Goal: Information Seeking & Learning: Learn about a topic

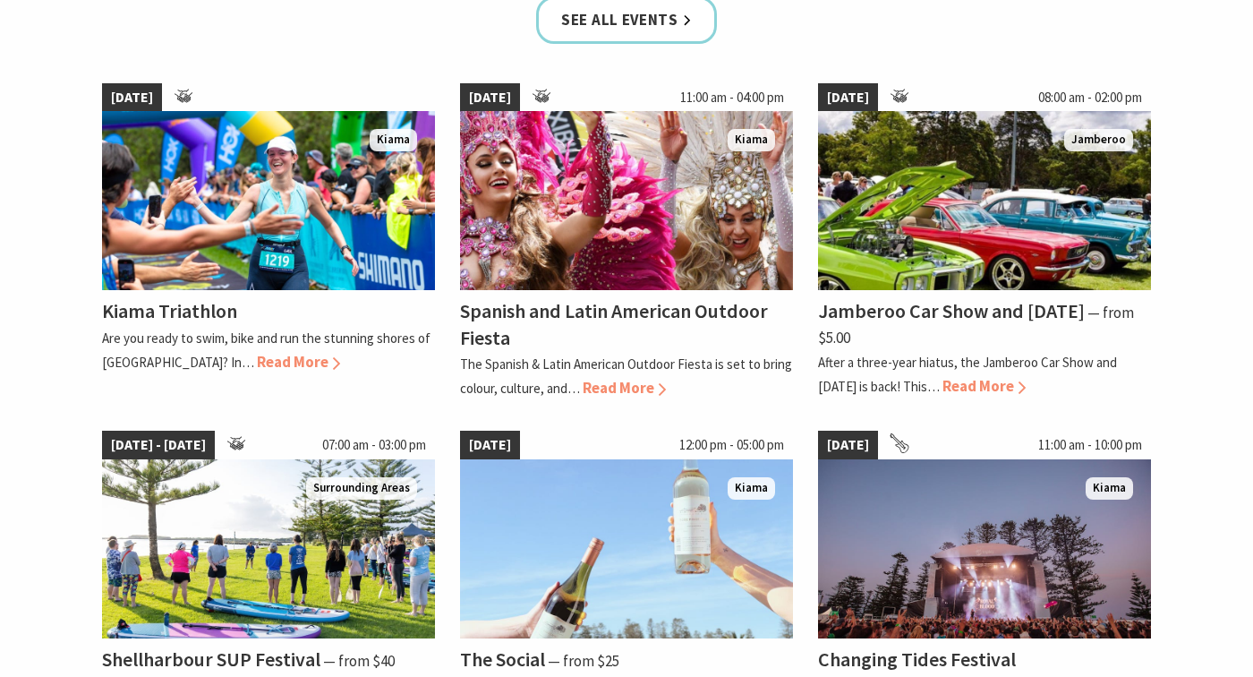
scroll to position [1245, 0]
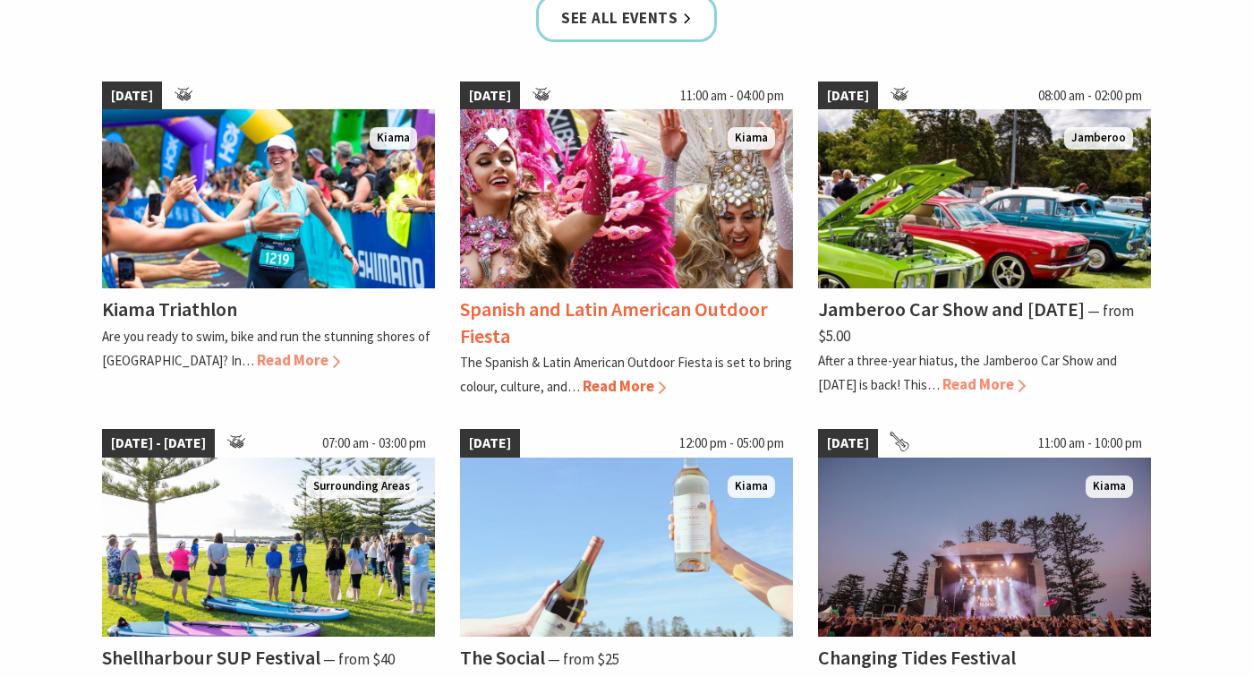
click at [652, 385] on span "Read More" at bounding box center [624, 386] width 83 height 20
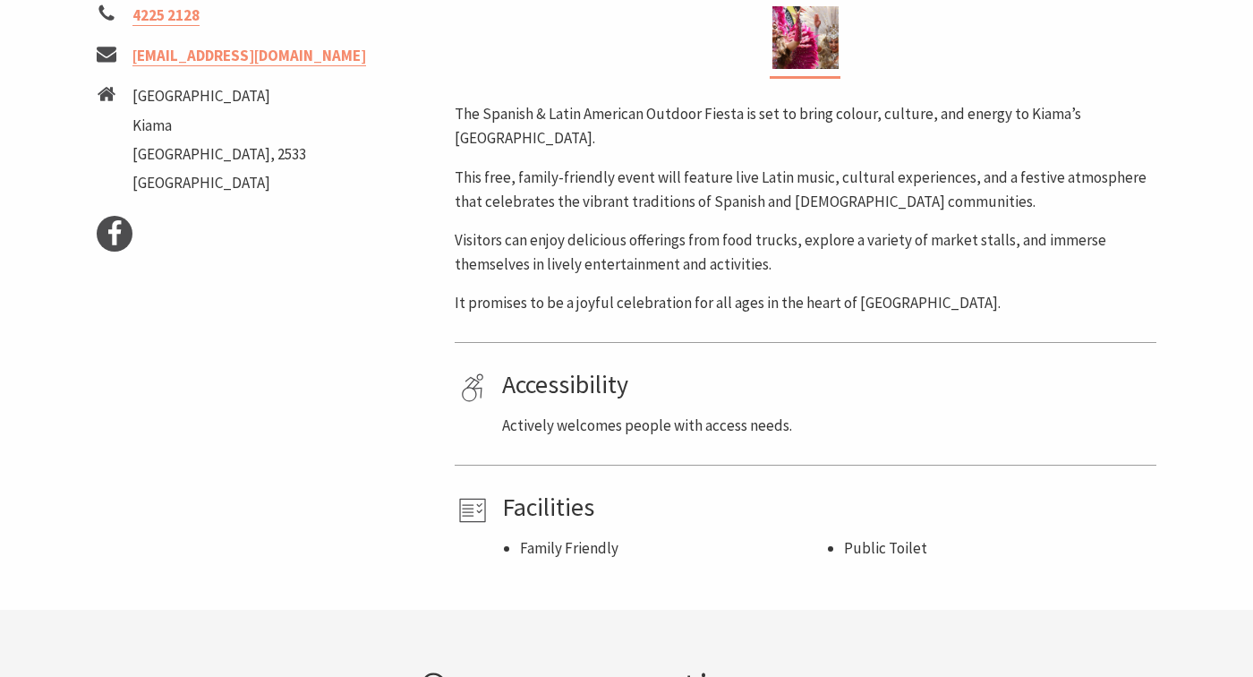
scroll to position [808, 0]
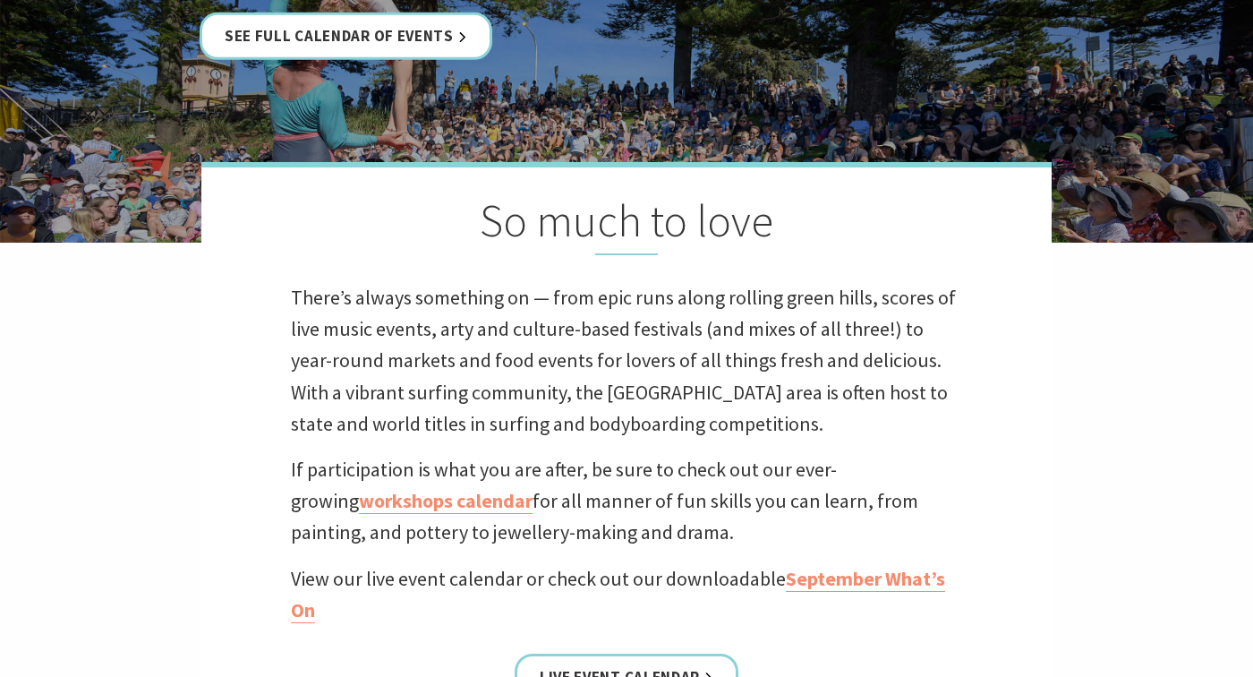
scroll to position [636, 0]
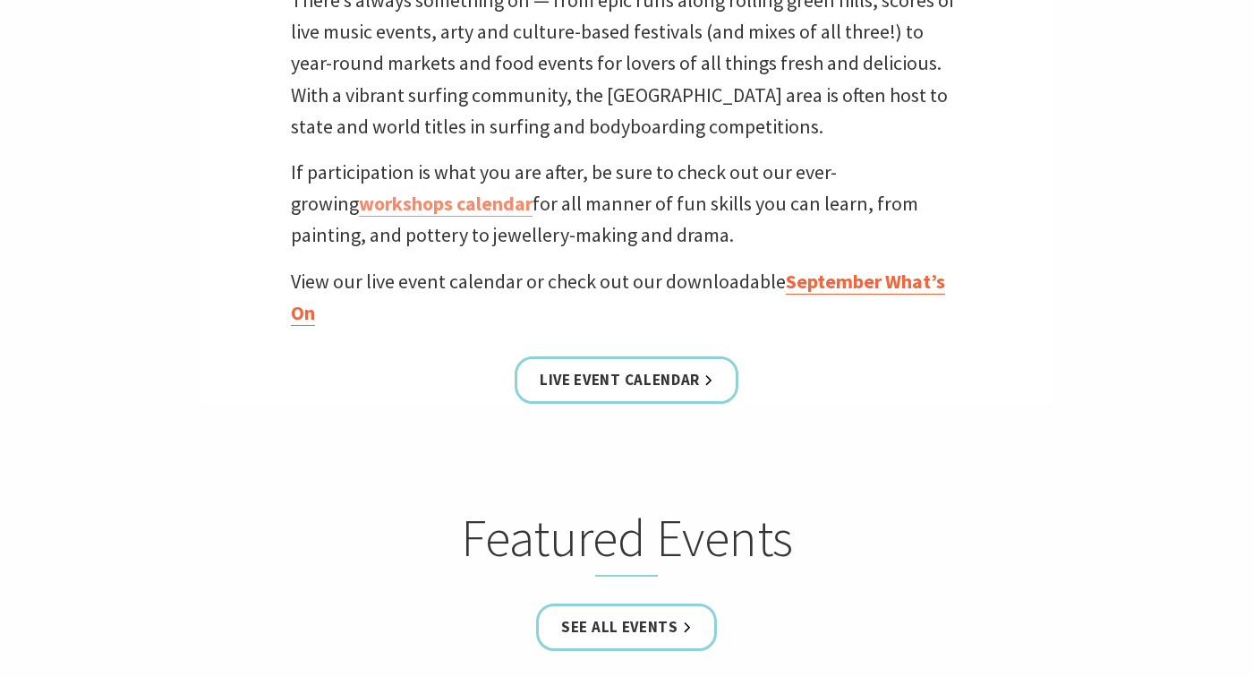
click at [835, 281] on link "September What’s On" at bounding box center [618, 296] width 654 height 57
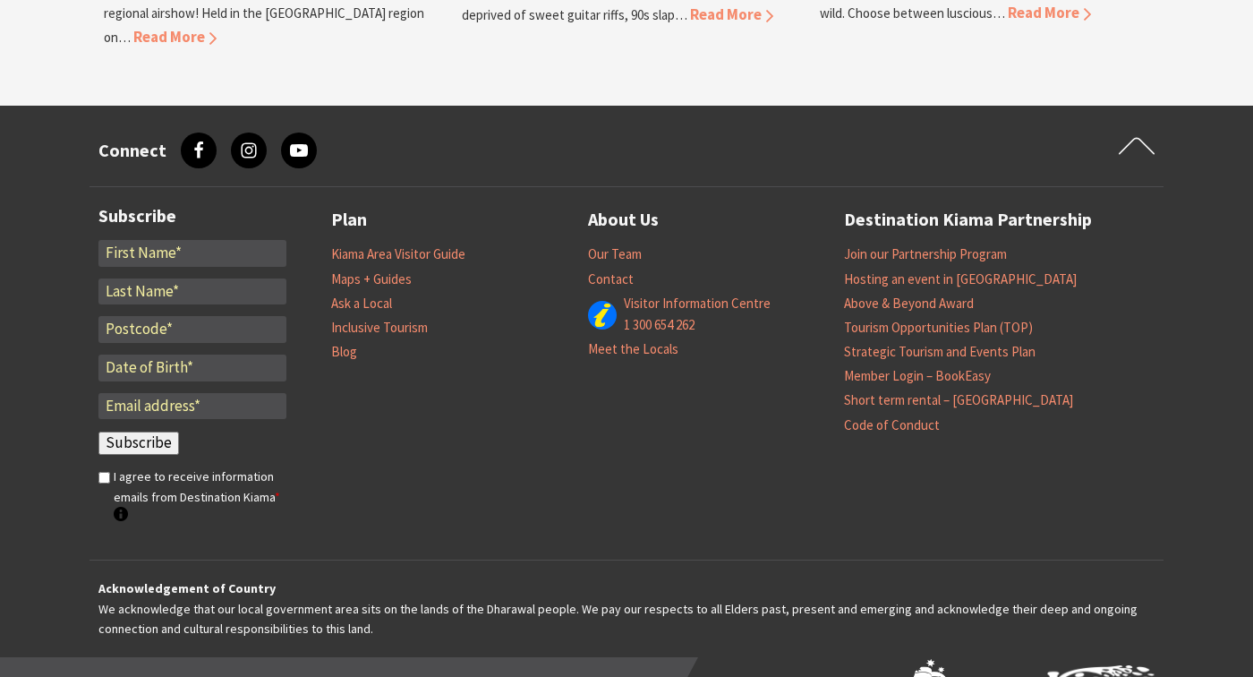
scroll to position [1997, 0]
